Goal: Task Accomplishment & Management: Use online tool/utility

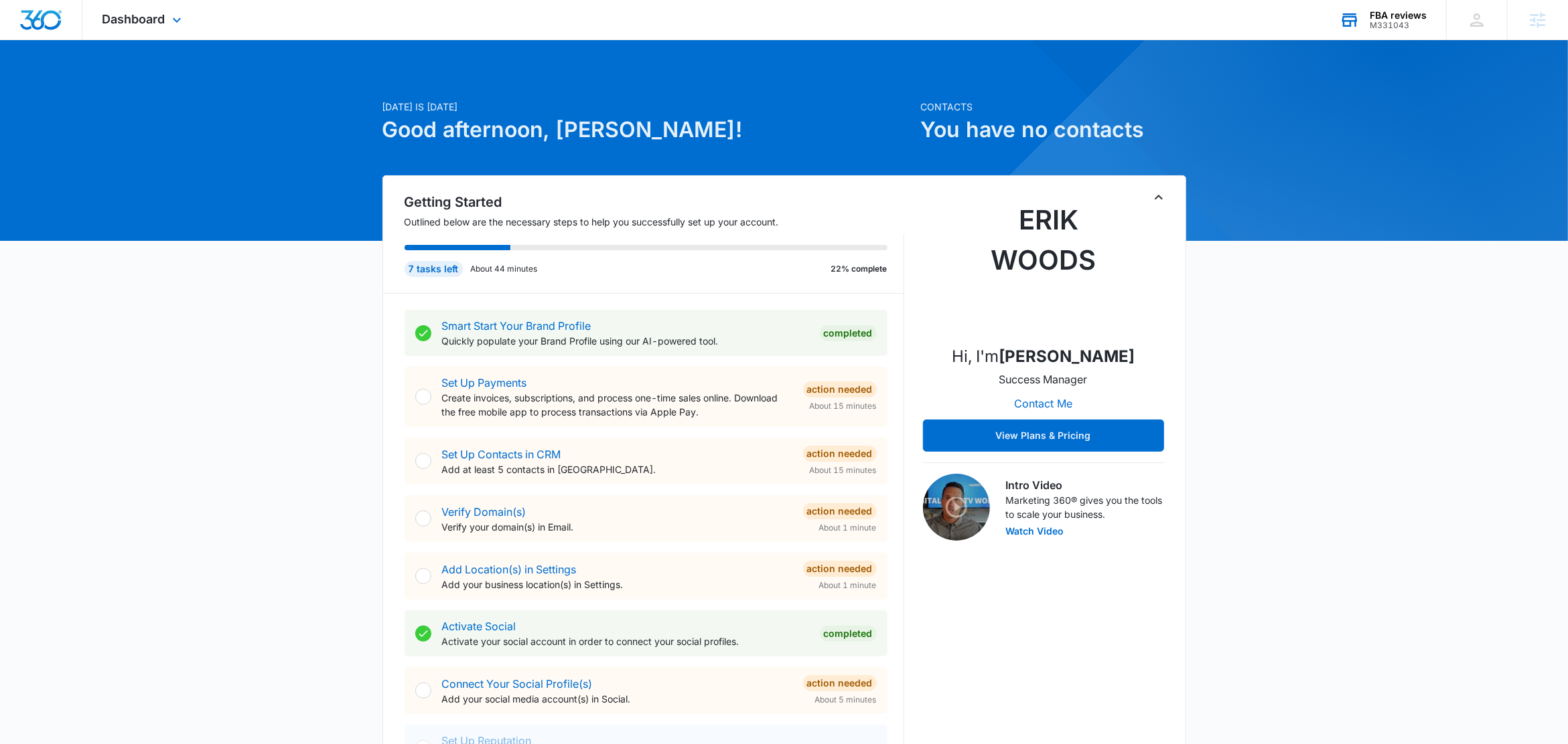
click at [1412, 18] on div "FBA reviews" at bounding box center [1398, 16] width 57 height 11
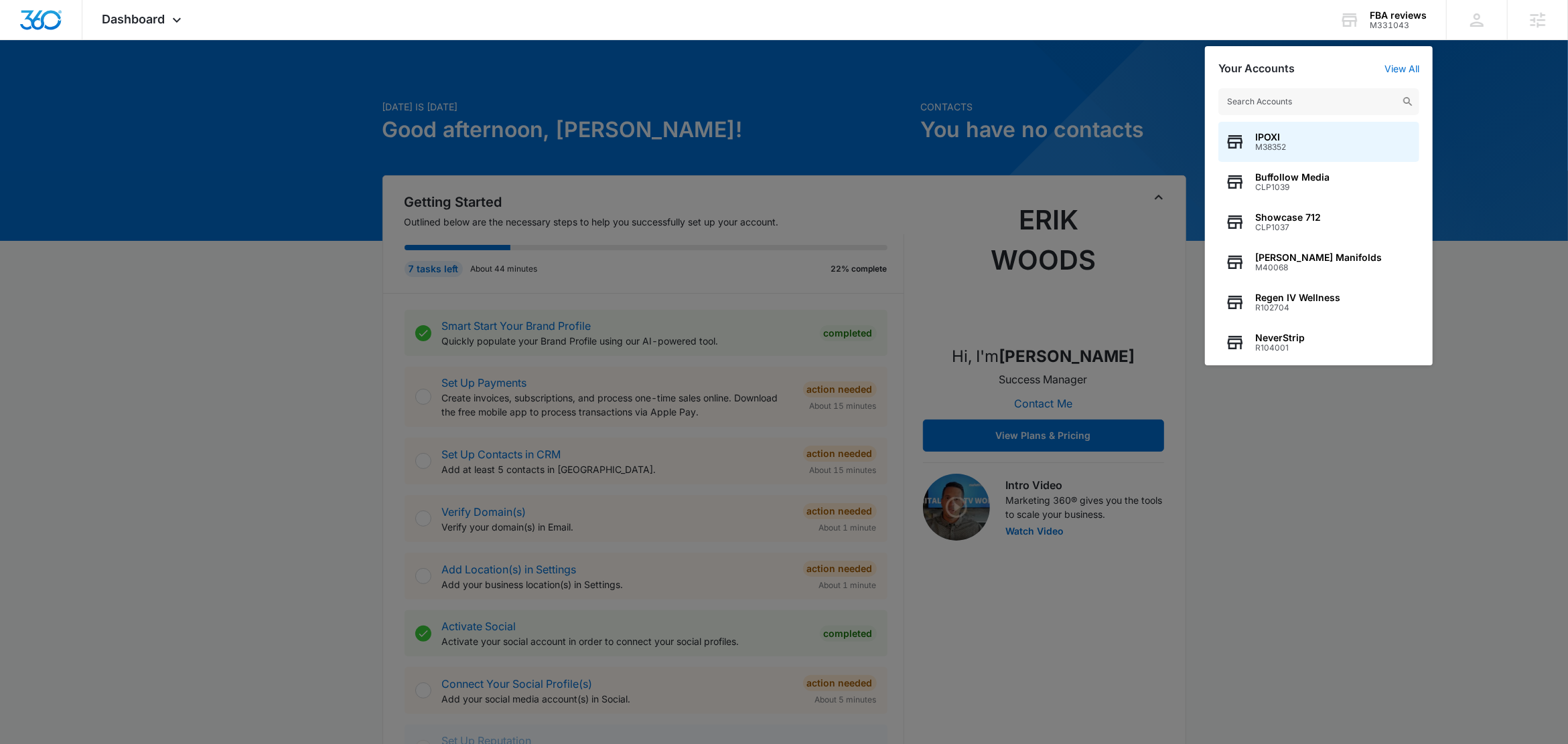
click at [245, 161] on div at bounding box center [784, 372] width 1568 height 744
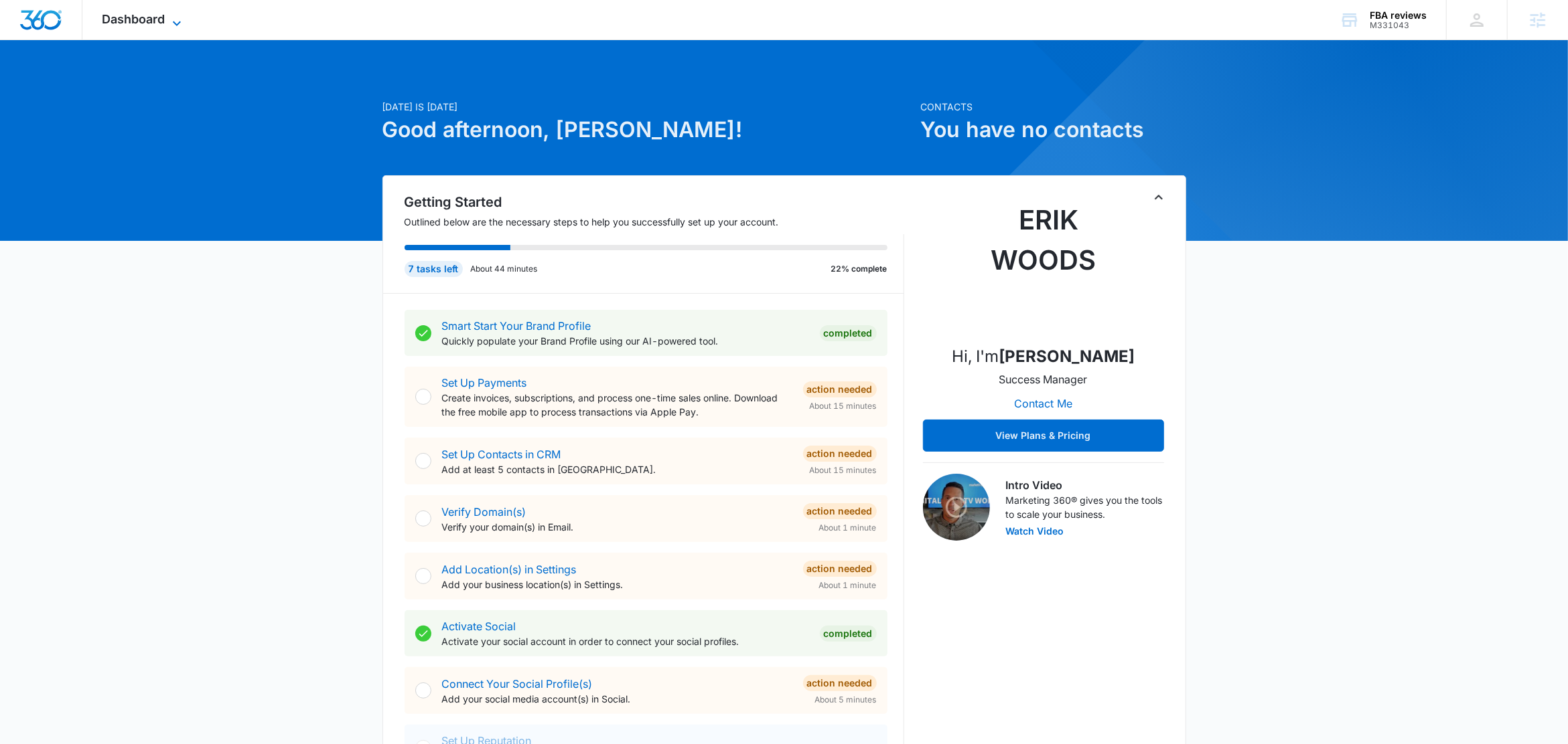
click at [175, 21] on icon at bounding box center [177, 24] width 16 height 16
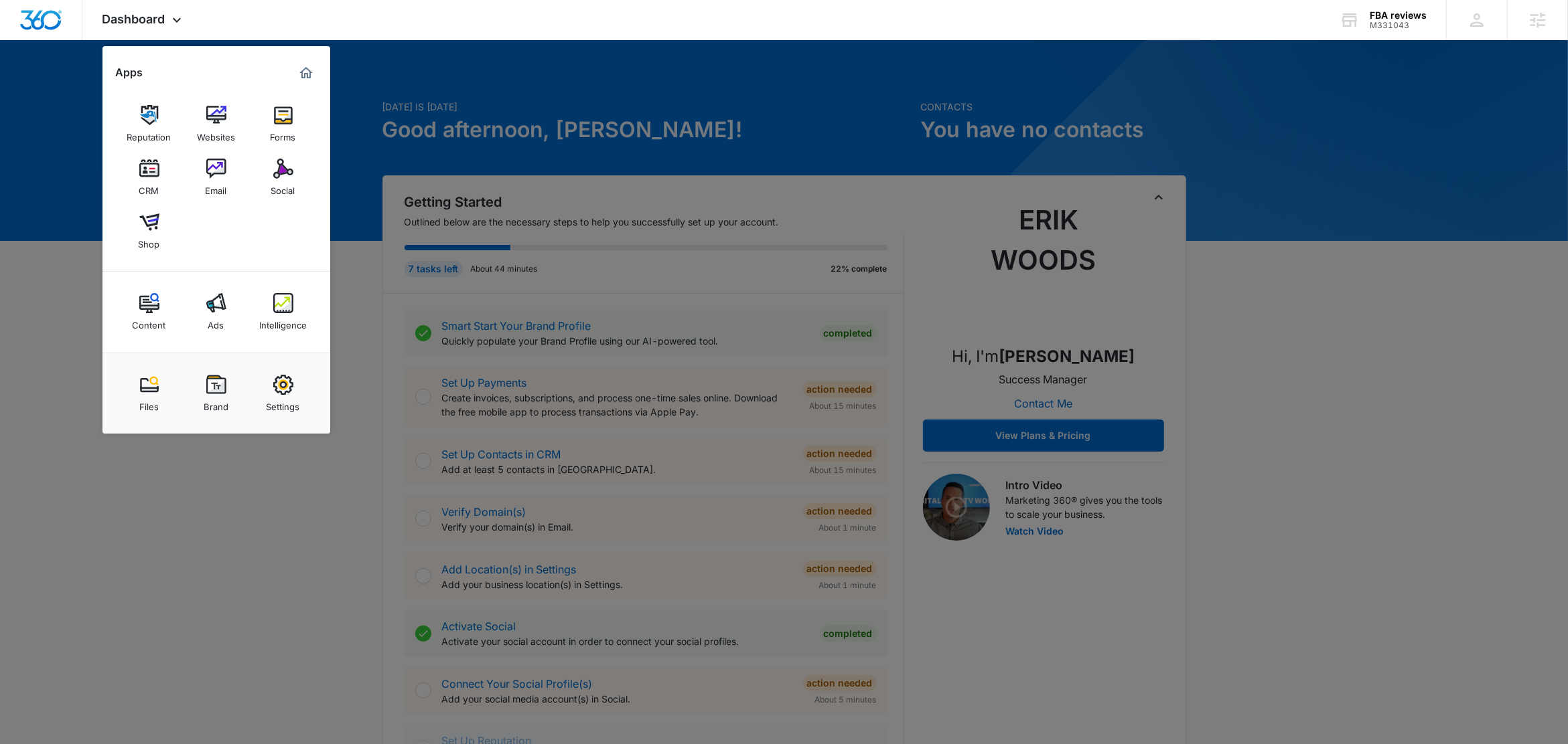
click at [285, 310] on img at bounding box center [284, 303] width 20 height 20
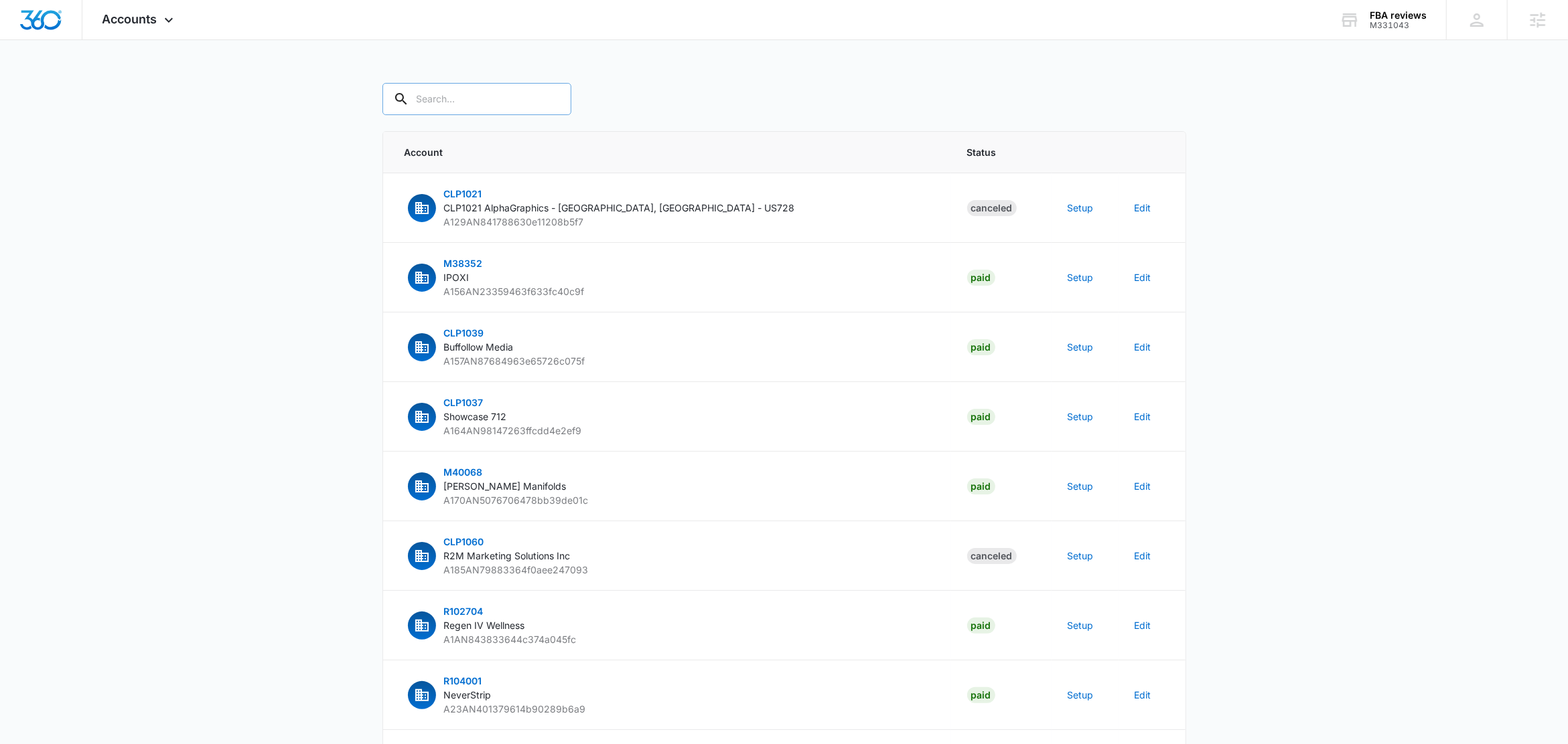
click at [468, 103] on input "text" at bounding box center [476, 99] width 189 height 32
paste input "M331043"
type input "M331043"
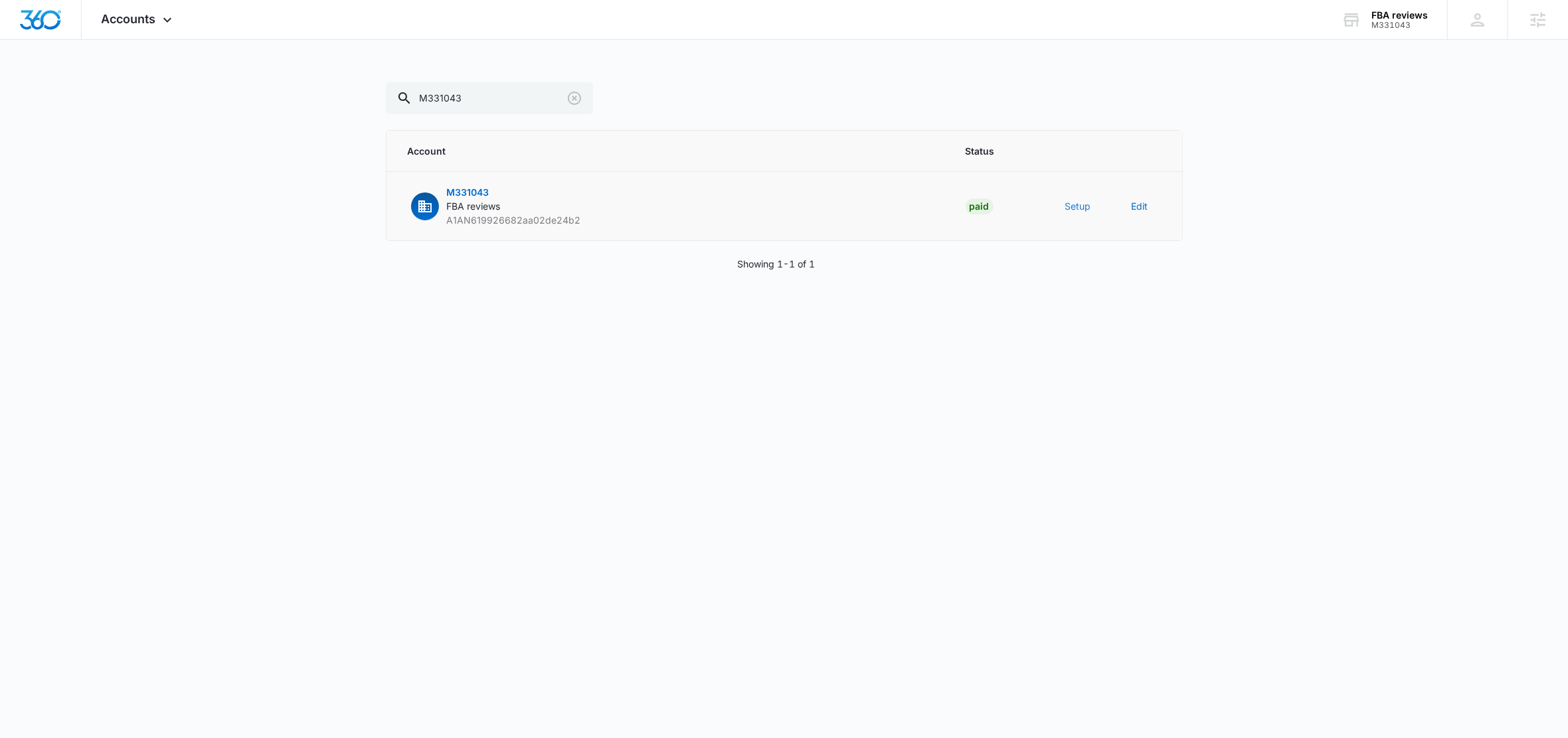
click at [1076, 206] on button "Setup" at bounding box center [1078, 206] width 26 height 14
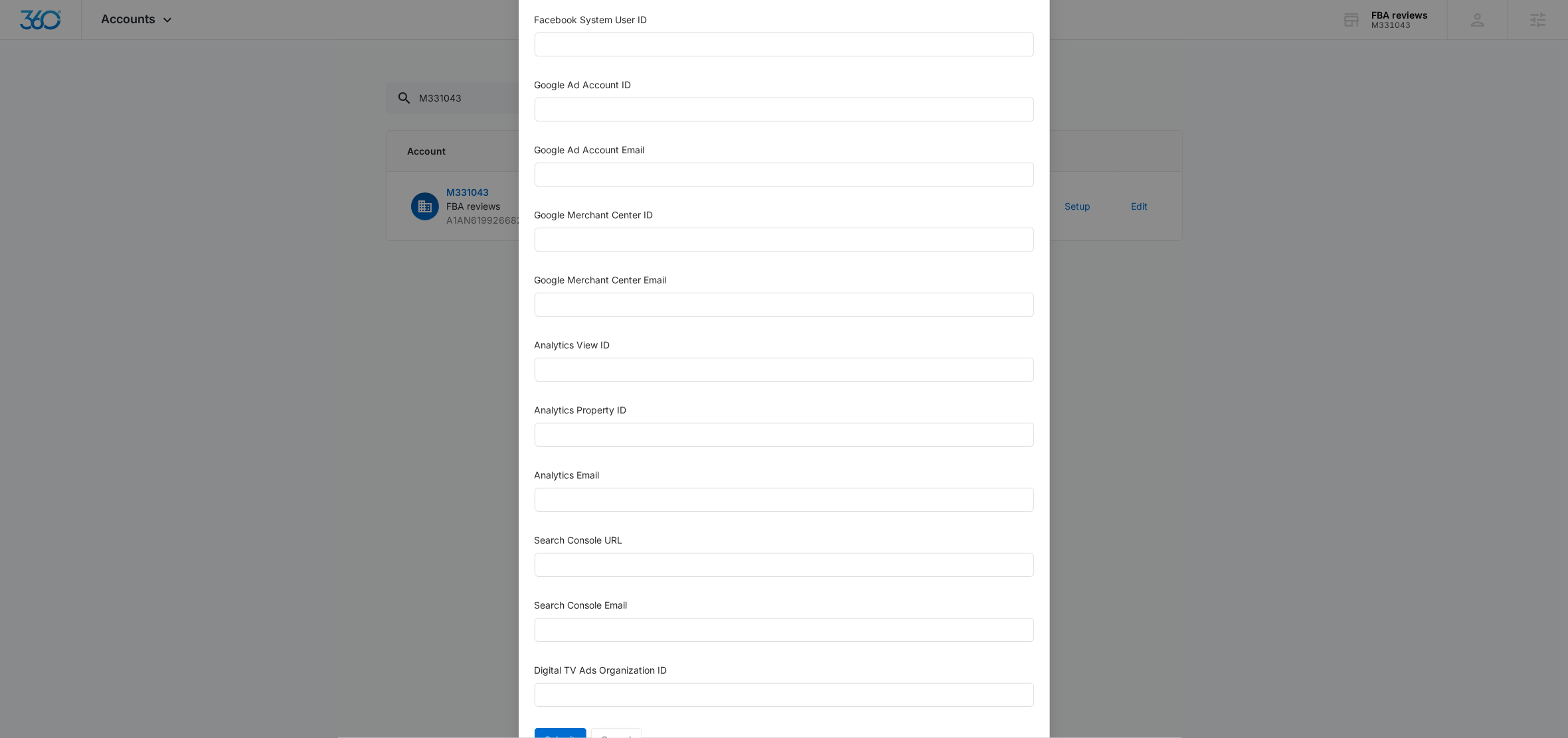
scroll to position [453, 0]
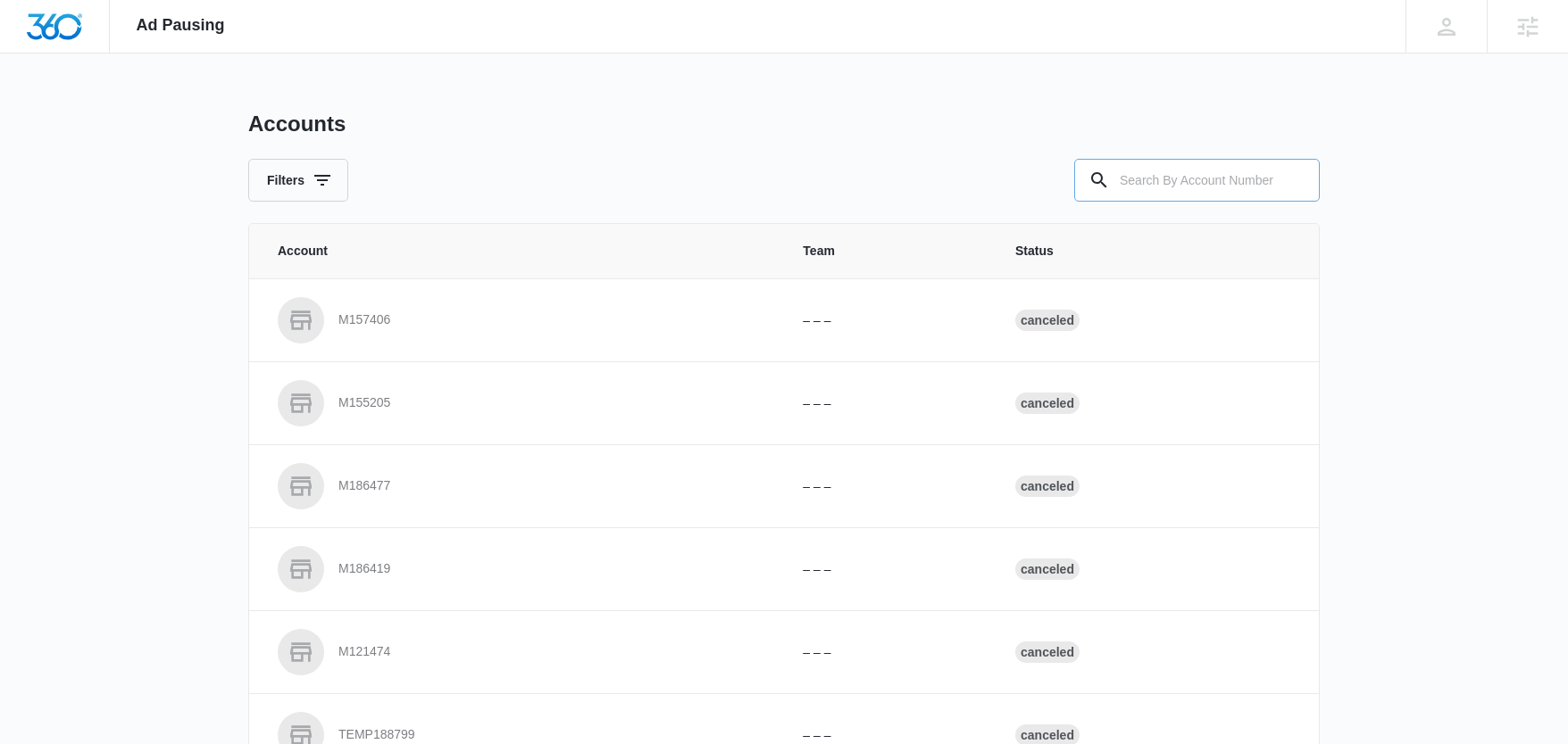
click at [1206, 170] on input "text" at bounding box center [1197, 180] width 245 height 43
paste input "M331043"
type input "M331043"
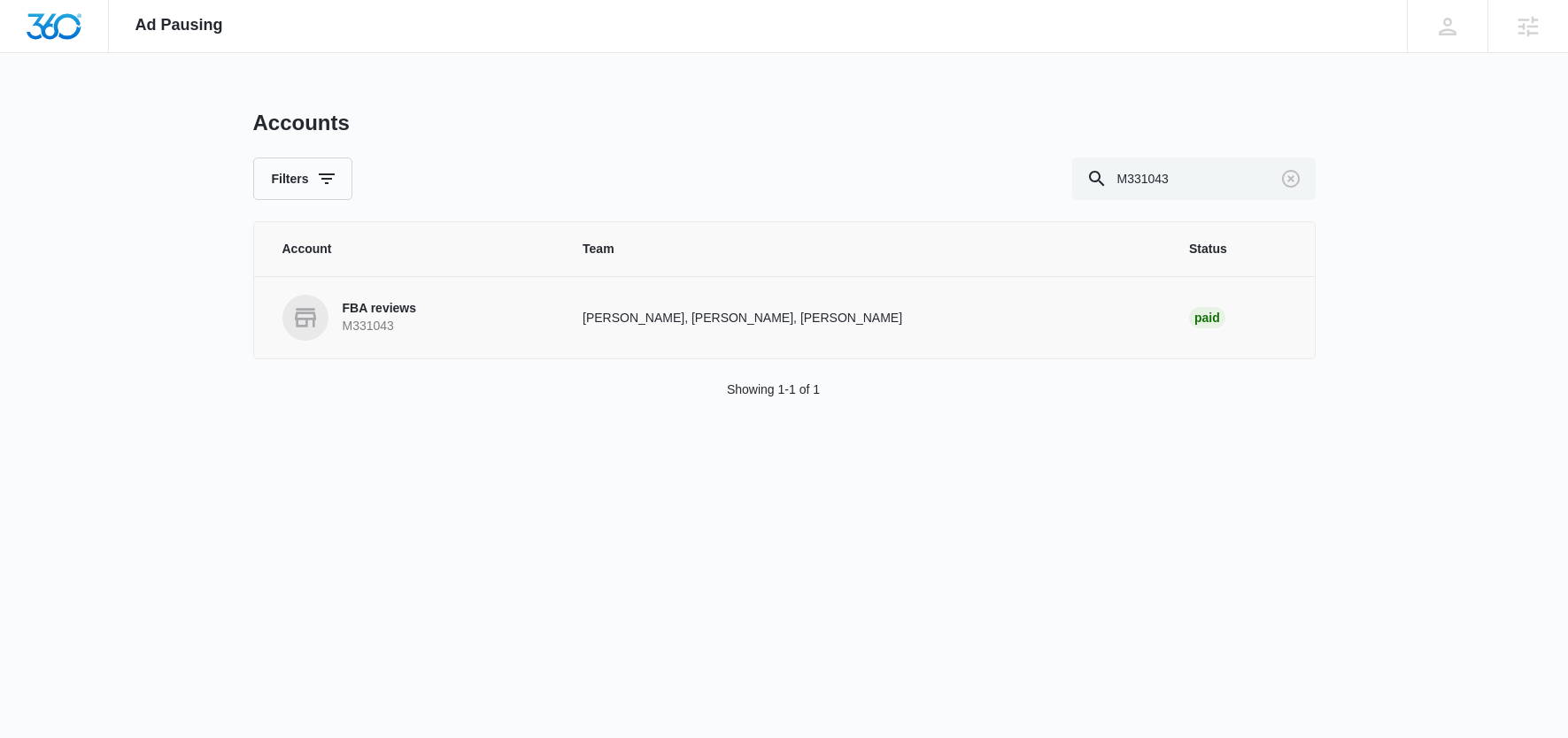
click at [362, 312] on p "FBA reviews" at bounding box center [379, 309] width 74 height 18
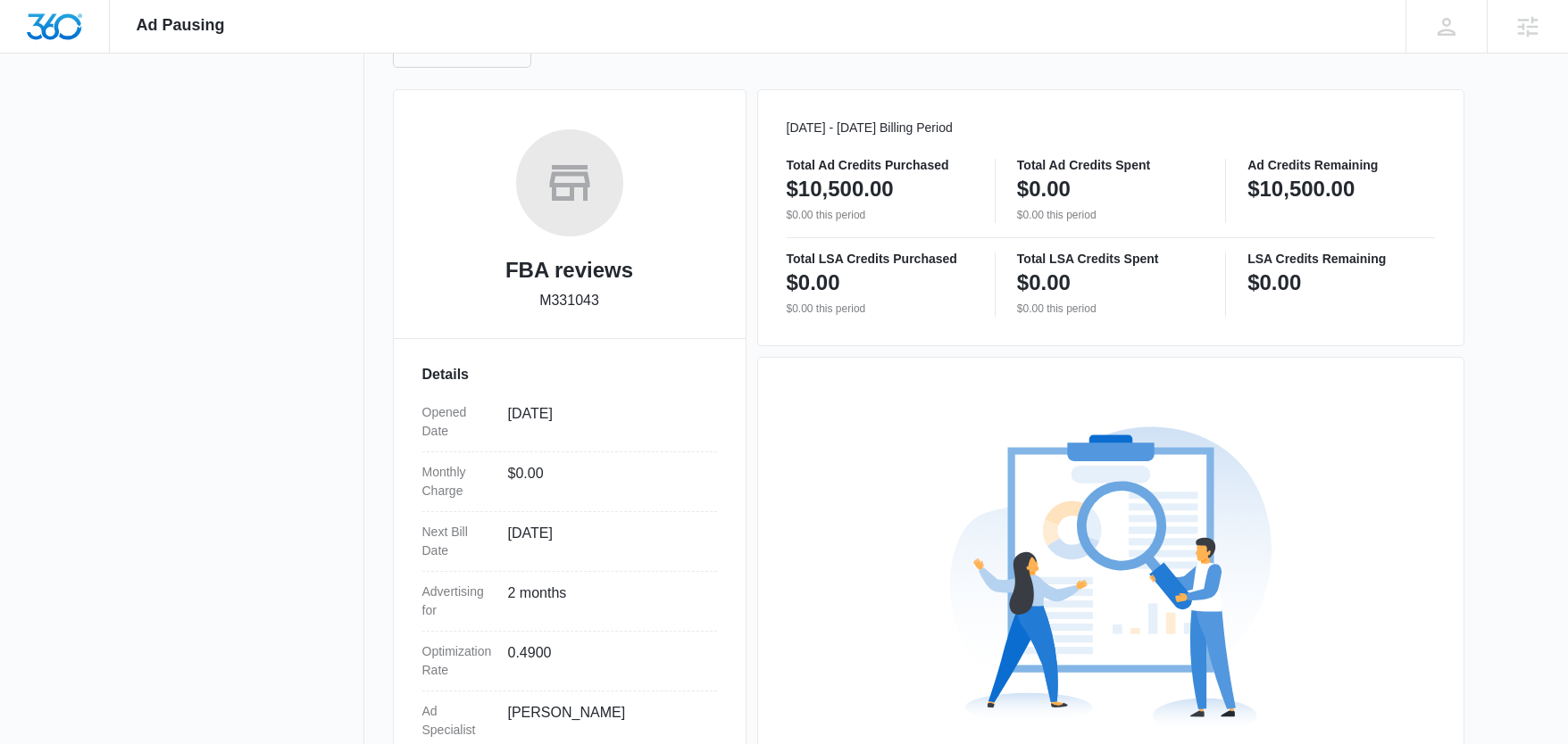
scroll to position [392, 0]
